Goal: Transaction & Acquisition: Purchase product/service

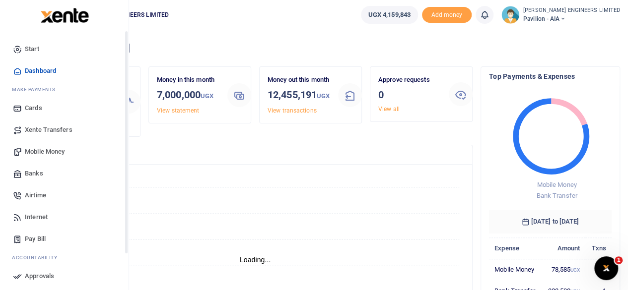
scroll to position [8, 8]
click at [48, 151] on span "Mobile Money" at bounding box center [45, 152] width 40 height 10
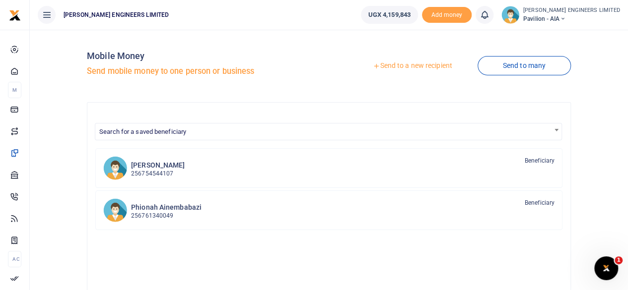
click at [396, 67] on link "Send to a new recipient" at bounding box center [412, 66] width 130 height 18
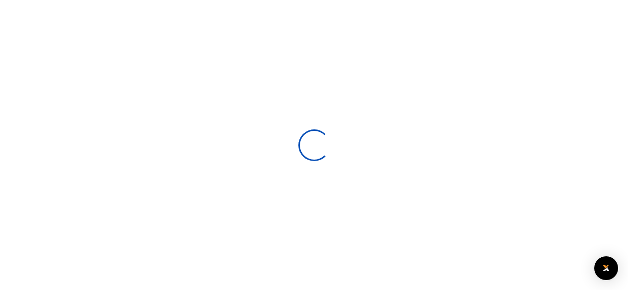
select select
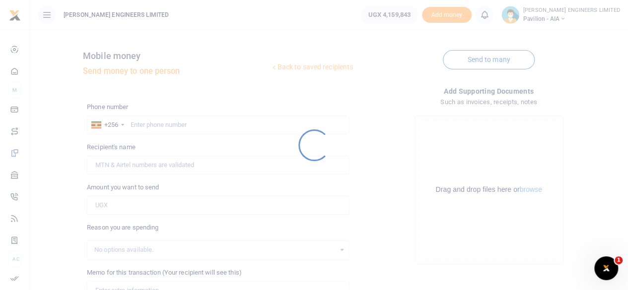
click at [139, 121] on div at bounding box center [314, 145] width 628 height 290
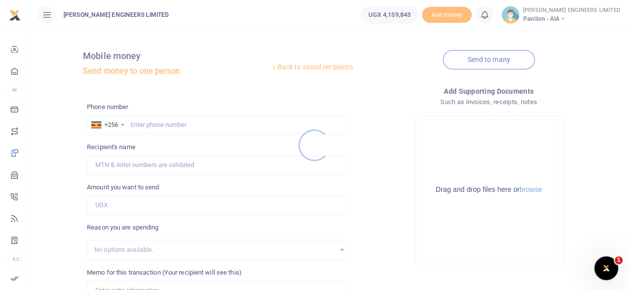
click at [146, 126] on div at bounding box center [314, 145] width 628 height 290
click at [149, 127] on div at bounding box center [314, 145] width 628 height 290
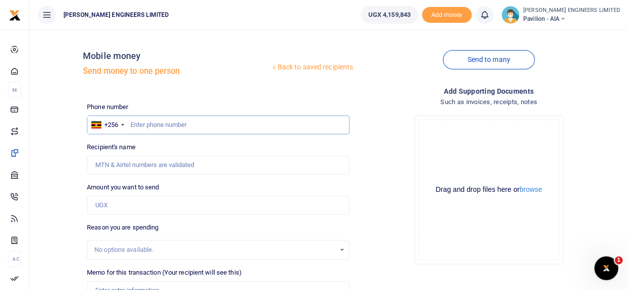
click at [154, 130] on input "text" at bounding box center [218, 125] width 263 height 19
type input "763120425"
type input "Zaina Namusoke"
type input "763120425"
click at [115, 204] on input "Amount you want to send" at bounding box center [218, 205] width 263 height 19
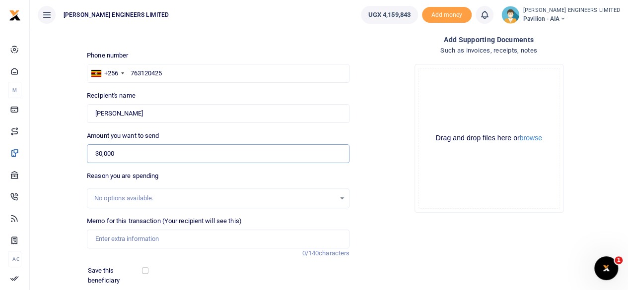
scroll to position [66, 0]
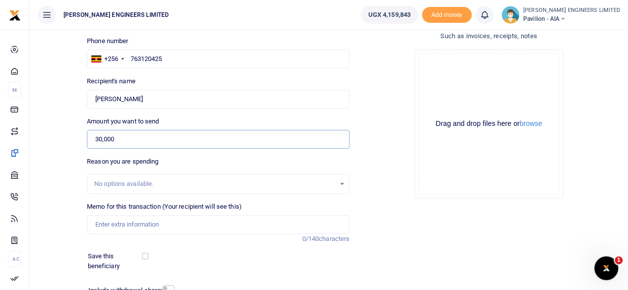
type input "30,000"
drag, startPoint x: 123, startPoint y: 229, endPoint x: 143, endPoint y: 226, distance: 20.6
click at [123, 229] on input "Memo for this transaction (Your recipient will see this)" at bounding box center [218, 224] width 263 height 19
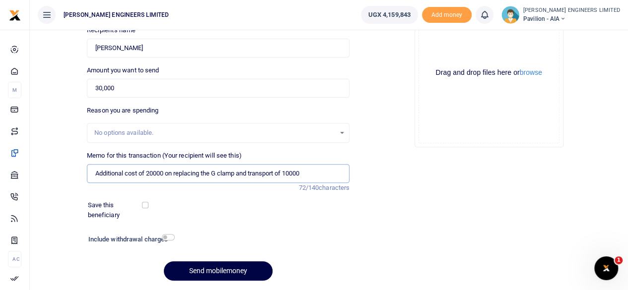
scroll to position [132, 0]
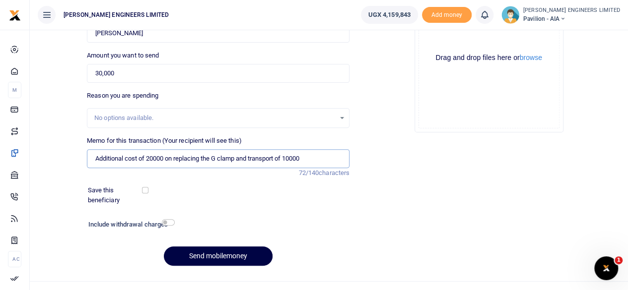
type input "Additional cost of 20000 on replacing the G clamp and transport of 10000"
click at [167, 222] on input "checkbox" at bounding box center [168, 222] width 13 height 6
checkbox input "true"
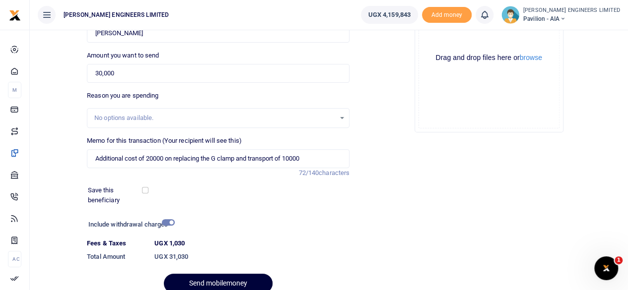
click at [223, 279] on button "Send mobilemoney" at bounding box center [218, 283] width 109 height 19
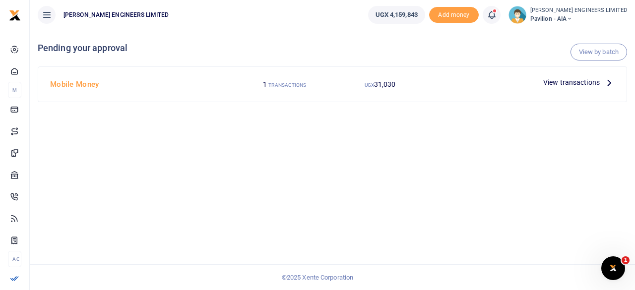
click at [548, 82] on span "View transactions" at bounding box center [572, 82] width 57 height 11
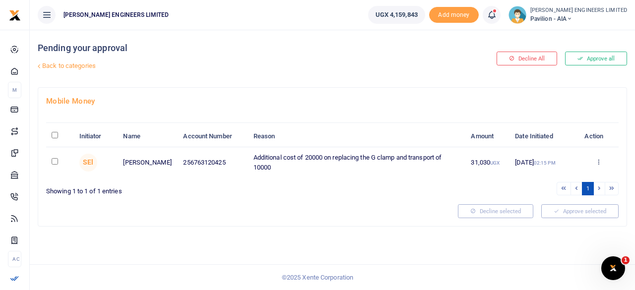
click at [57, 162] on input "checkbox" at bounding box center [55, 161] width 6 height 6
checkbox input "true"
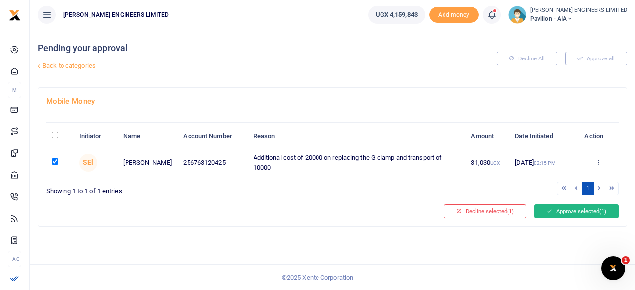
click at [570, 216] on button "Approve selected (1)" at bounding box center [577, 212] width 84 height 14
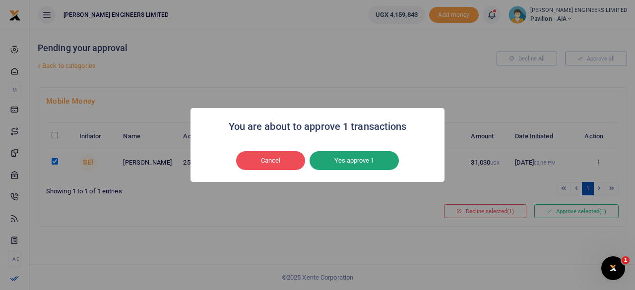
click at [360, 161] on button "Yes approve 1" at bounding box center [354, 160] width 89 height 19
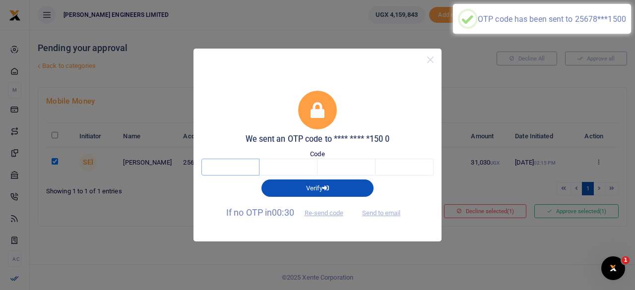
click at [239, 168] on input "text" at bounding box center [231, 167] width 58 height 17
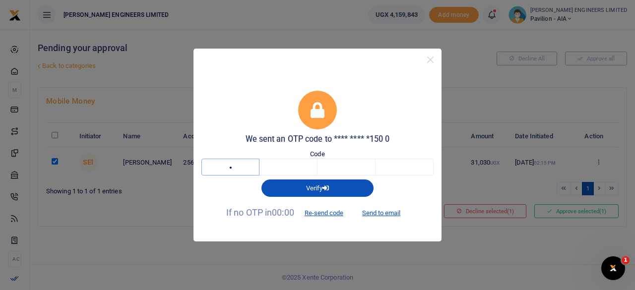
type input "3"
type input "0"
type input "9"
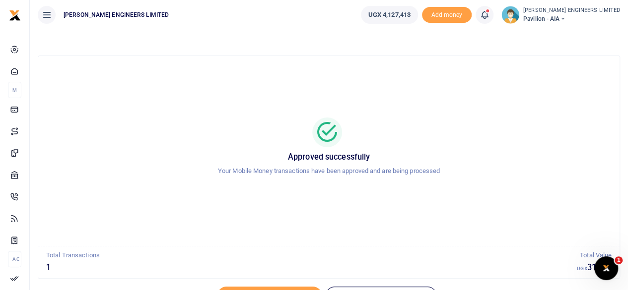
click at [565, 17] on icon at bounding box center [562, 18] width 6 height 7
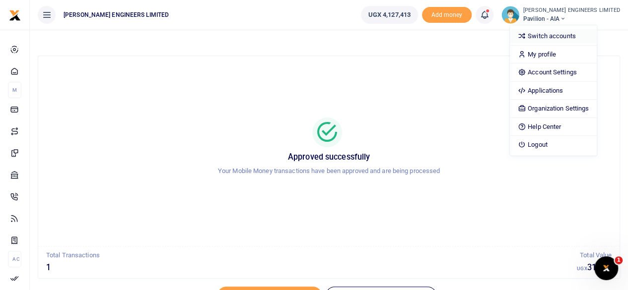
click at [576, 37] on link "Switch accounts" at bounding box center [553, 36] width 87 height 14
